Goal: Task Accomplishment & Management: Manage account settings

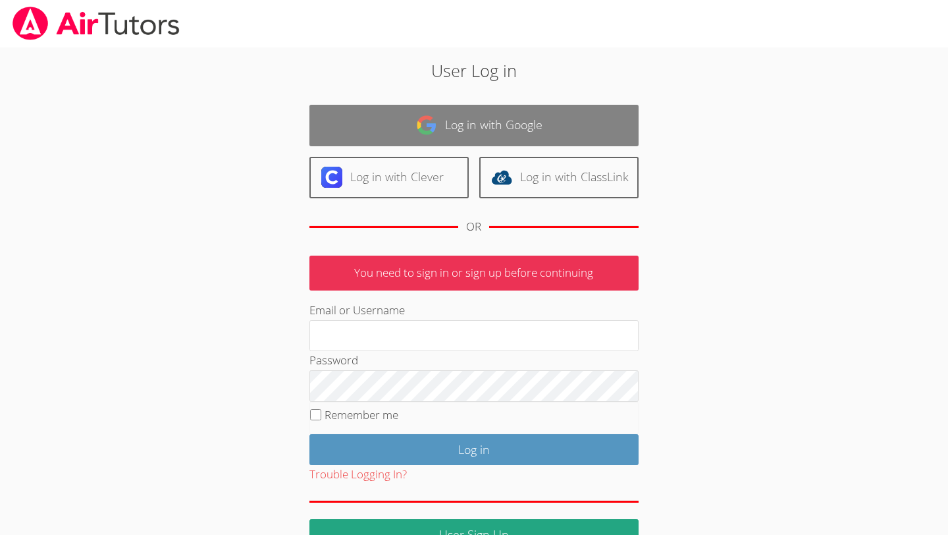
click at [445, 124] on link "Log in with Google" at bounding box center [474, 125] width 329 height 41
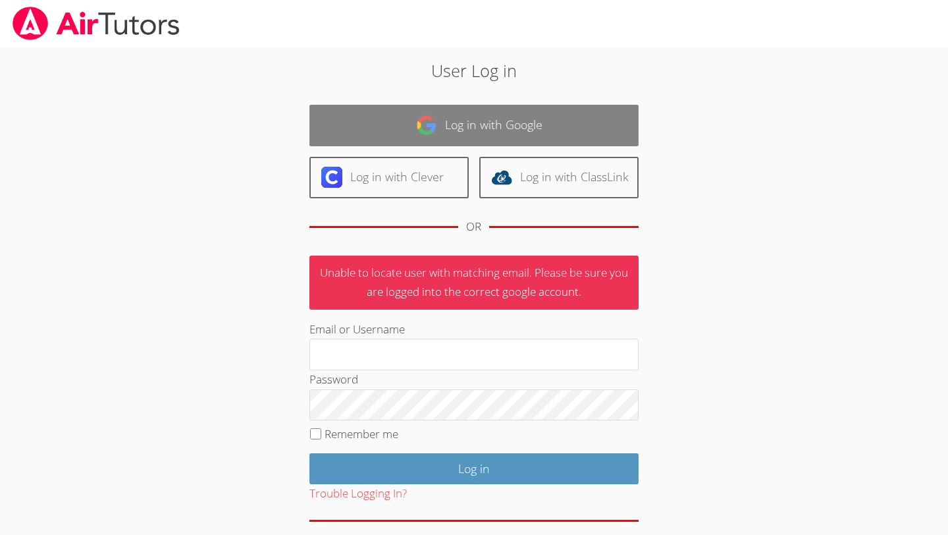
click at [480, 120] on link "Log in with Google" at bounding box center [474, 125] width 329 height 41
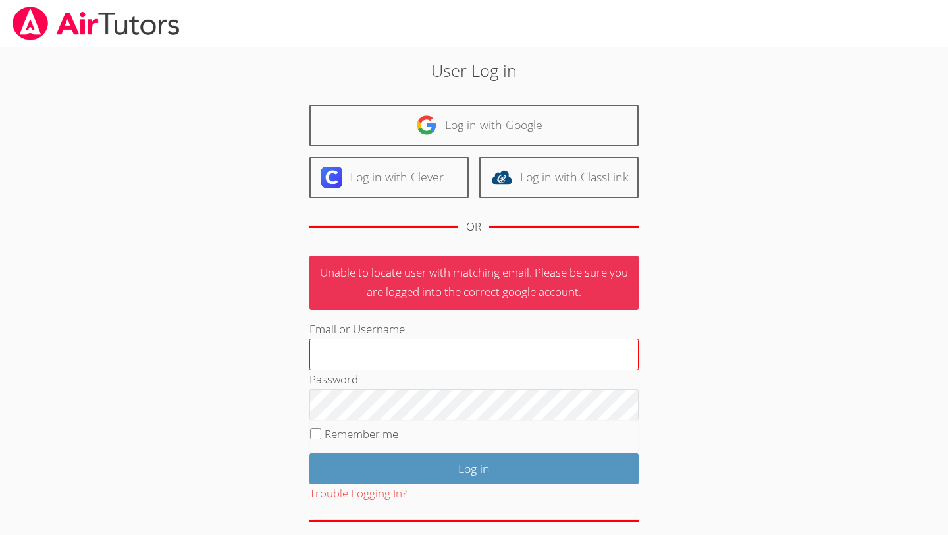
click at [487, 353] on input "Email or Username" at bounding box center [474, 354] width 329 height 32
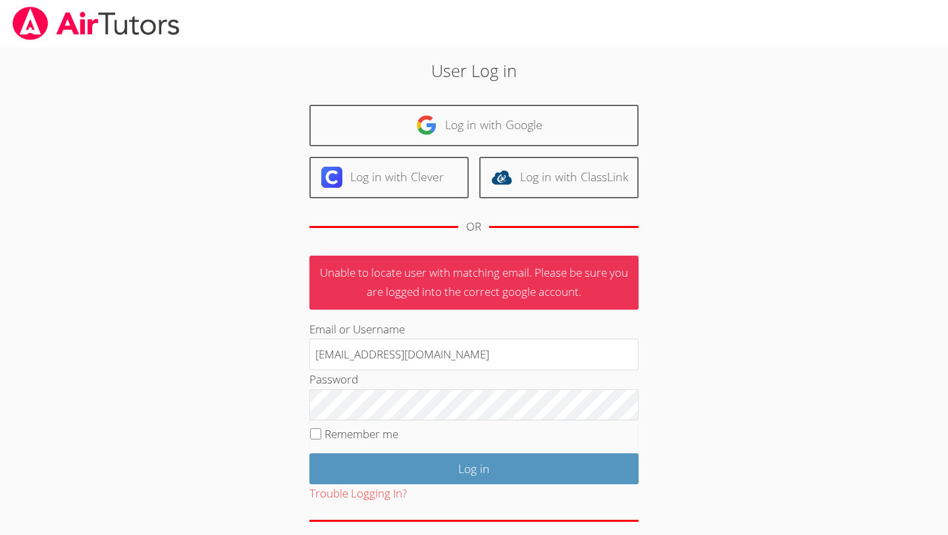
type input "[EMAIL_ADDRESS][DOMAIN_NAME]"
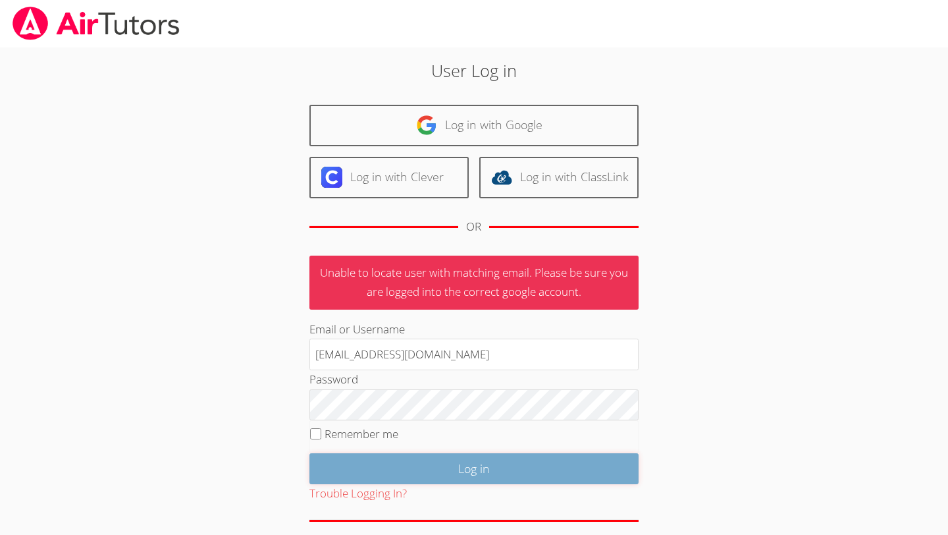
click at [464, 460] on input "Log in" at bounding box center [474, 468] width 329 height 31
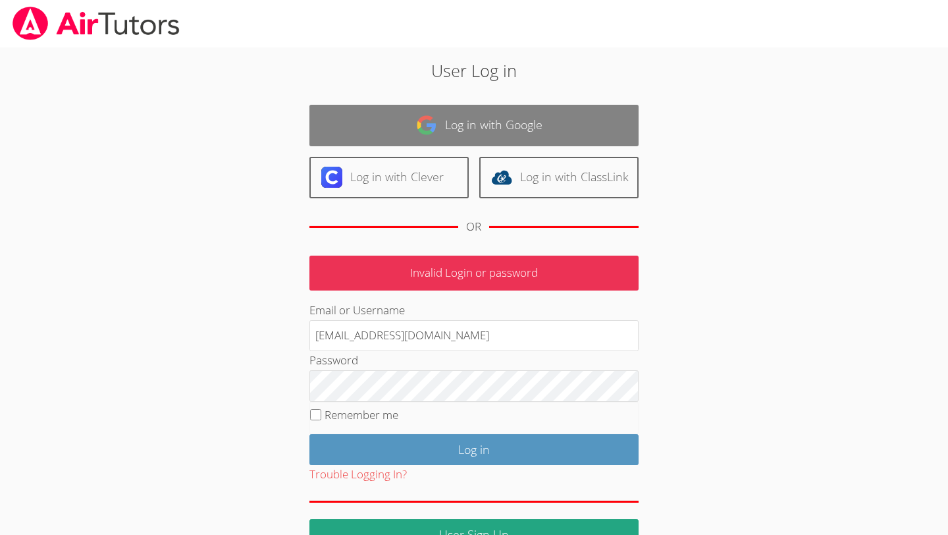
click at [457, 126] on link "Log in with Google" at bounding box center [474, 125] width 329 height 41
